Goal: Task Accomplishment & Management: Use online tool/utility

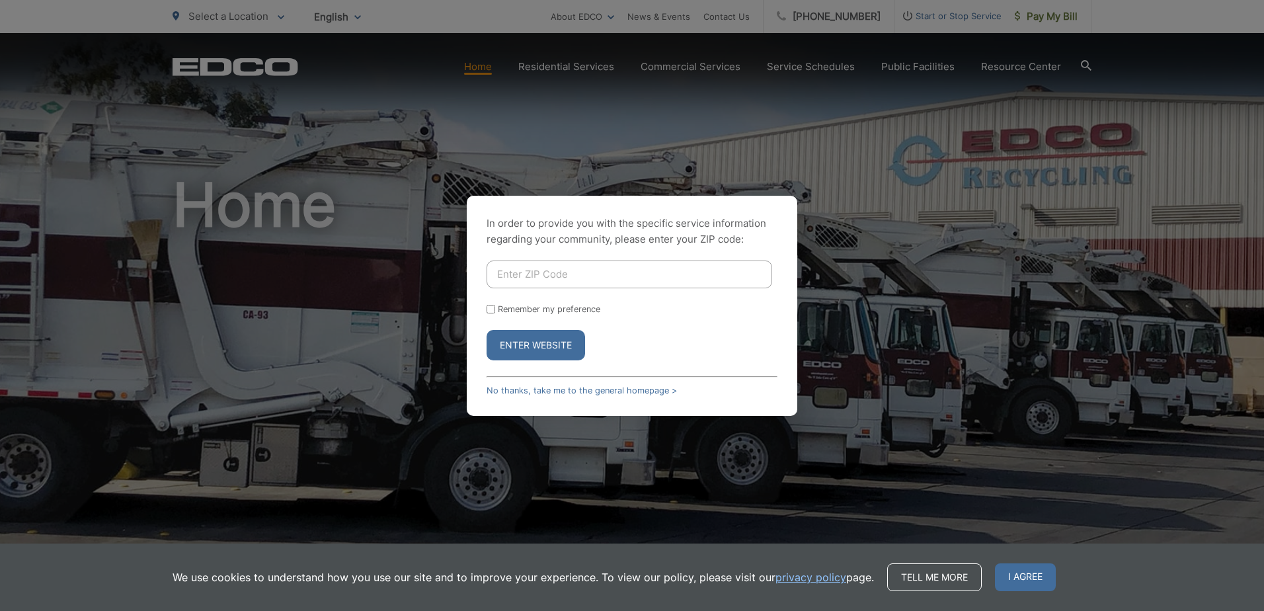
click at [547, 264] on input "Enter ZIP Code" at bounding box center [630, 275] width 286 height 28
type input "92064"
click at [542, 339] on button "Enter Website" at bounding box center [536, 345] width 99 height 30
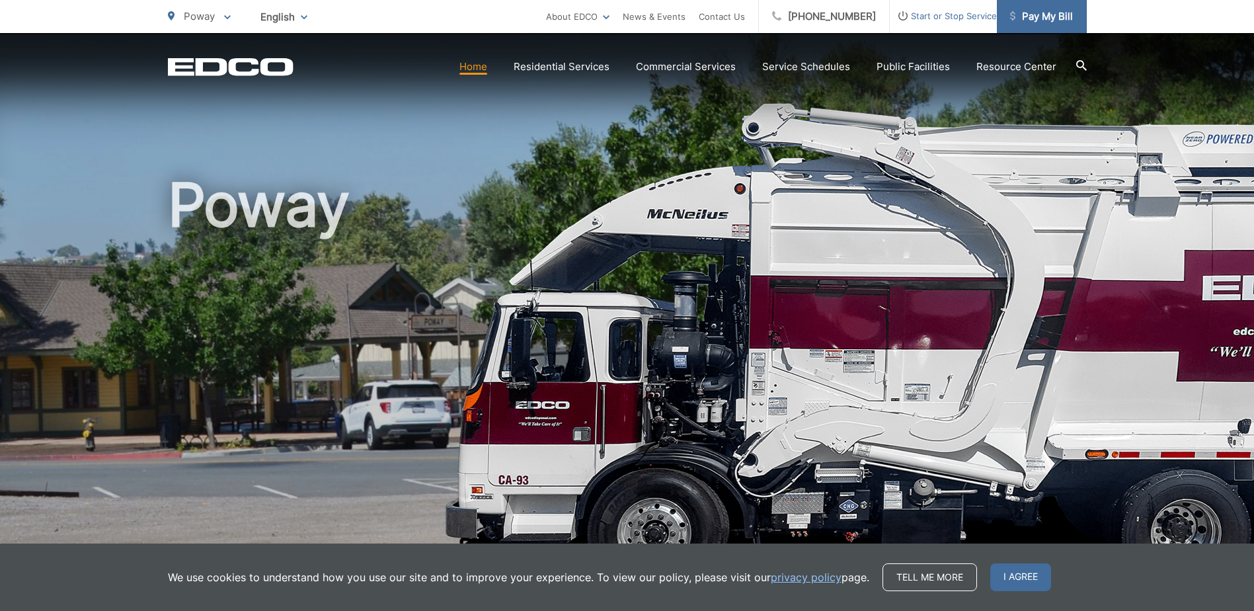
click at [1065, 20] on span "Pay My Bill" at bounding box center [1041, 17] width 63 height 16
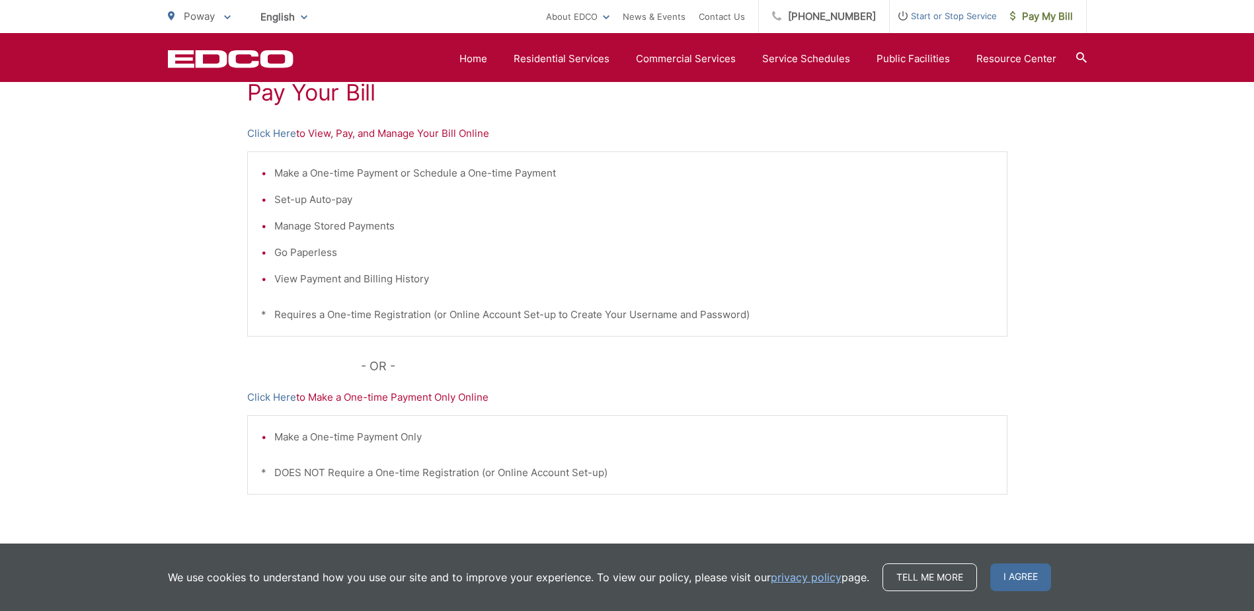
scroll to position [132, 0]
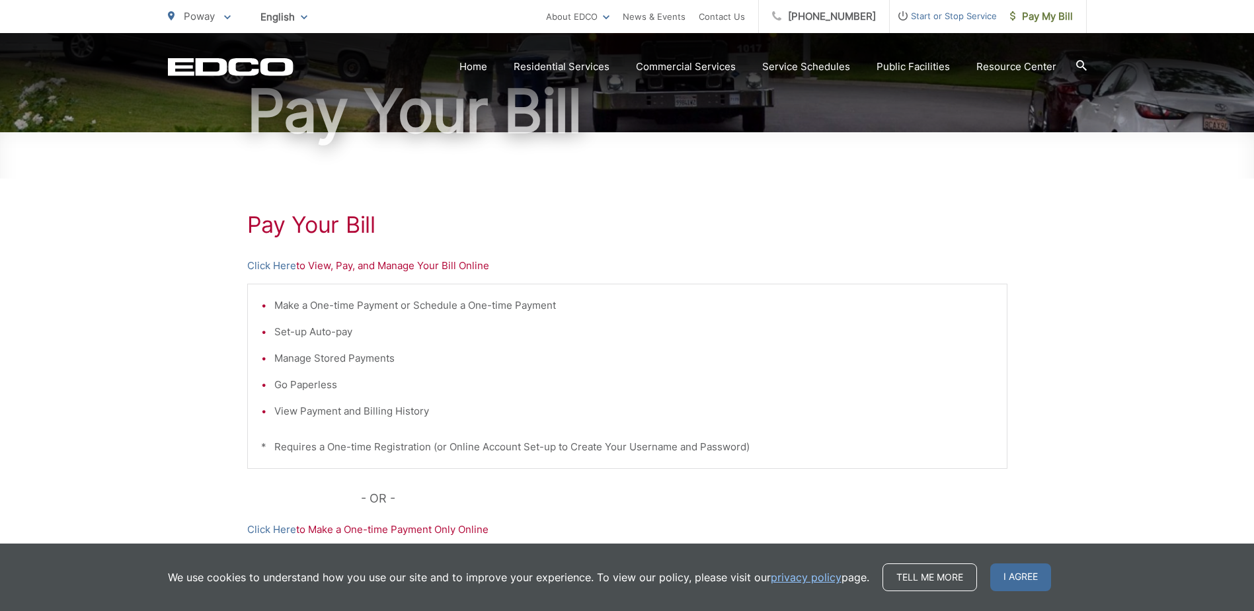
click at [385, 265] on p "Click Here to View, Pay, and Manage Your Bill Online" at bounding box center [627, 266] width 760 height 16
click at [272, 264] on link "Click Here" at bounding box center [271, 266] width 49 height 16
